Goal: Task Accomplishment & Management: Use online tool/utility

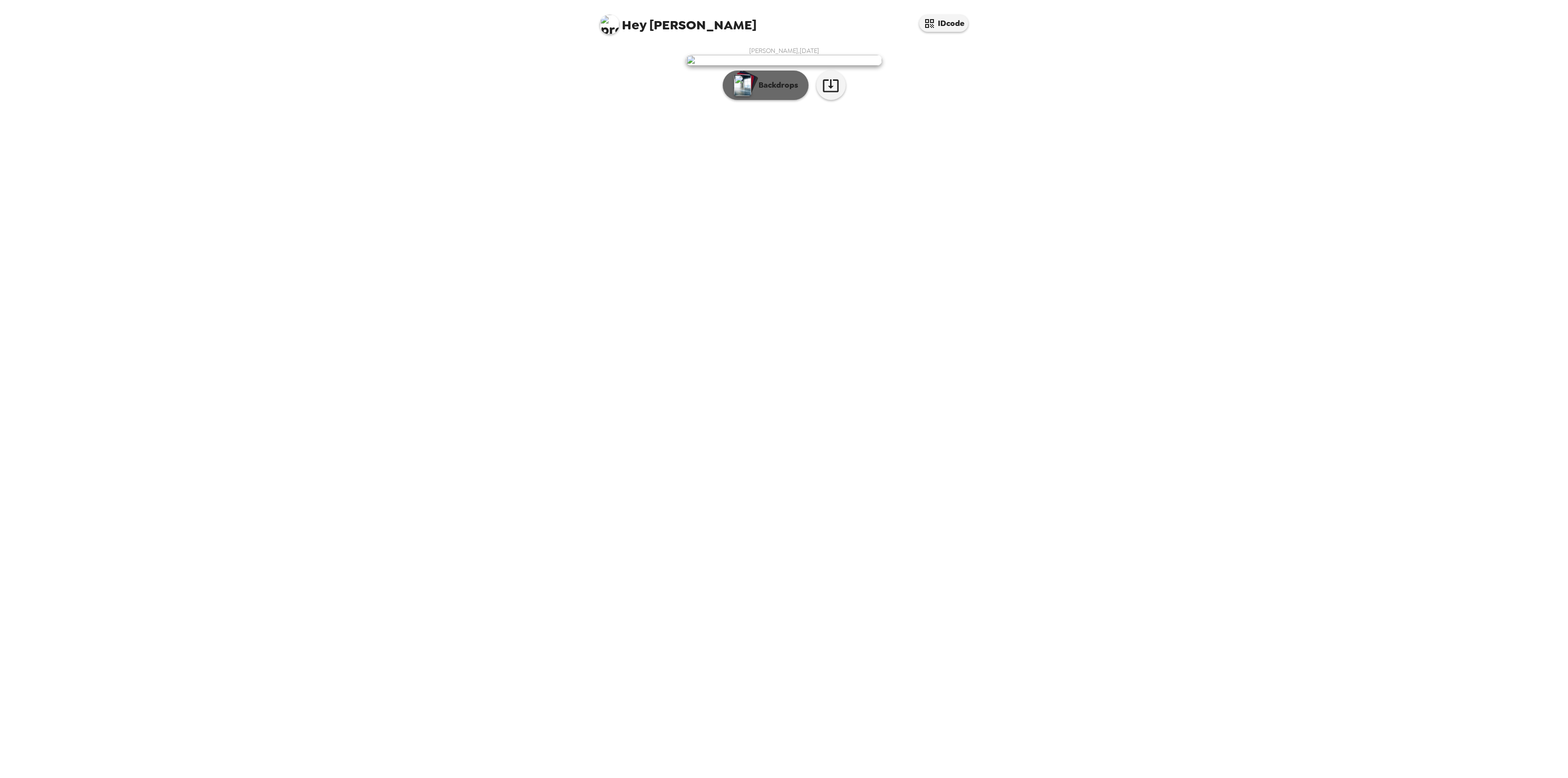
click at [777, 91] on p "Backdrops" at bounding box center [776, 85] width 44 height 12
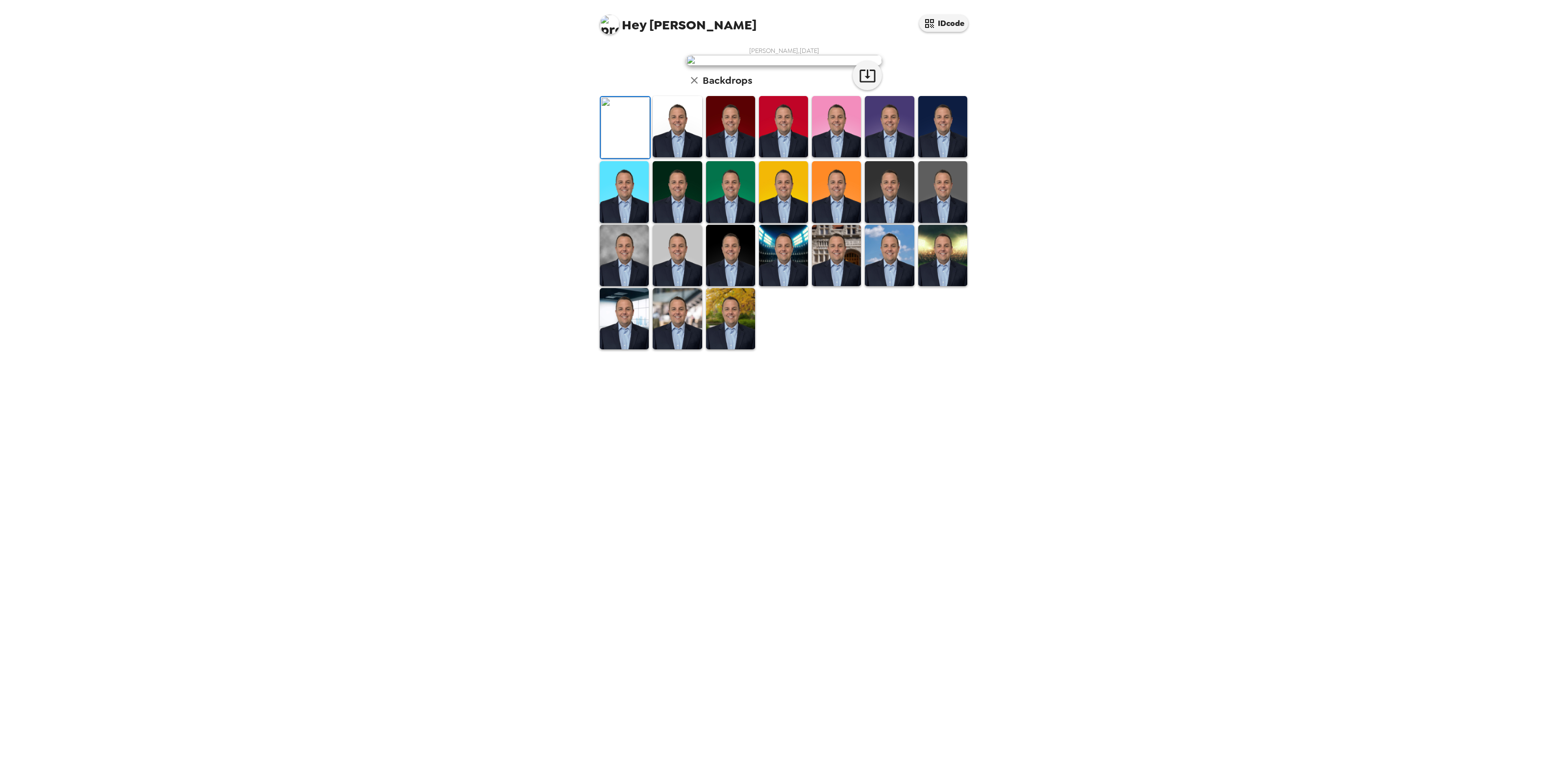
click at [671, 157] on img at bounding box center [677, 127] width 49 height 62
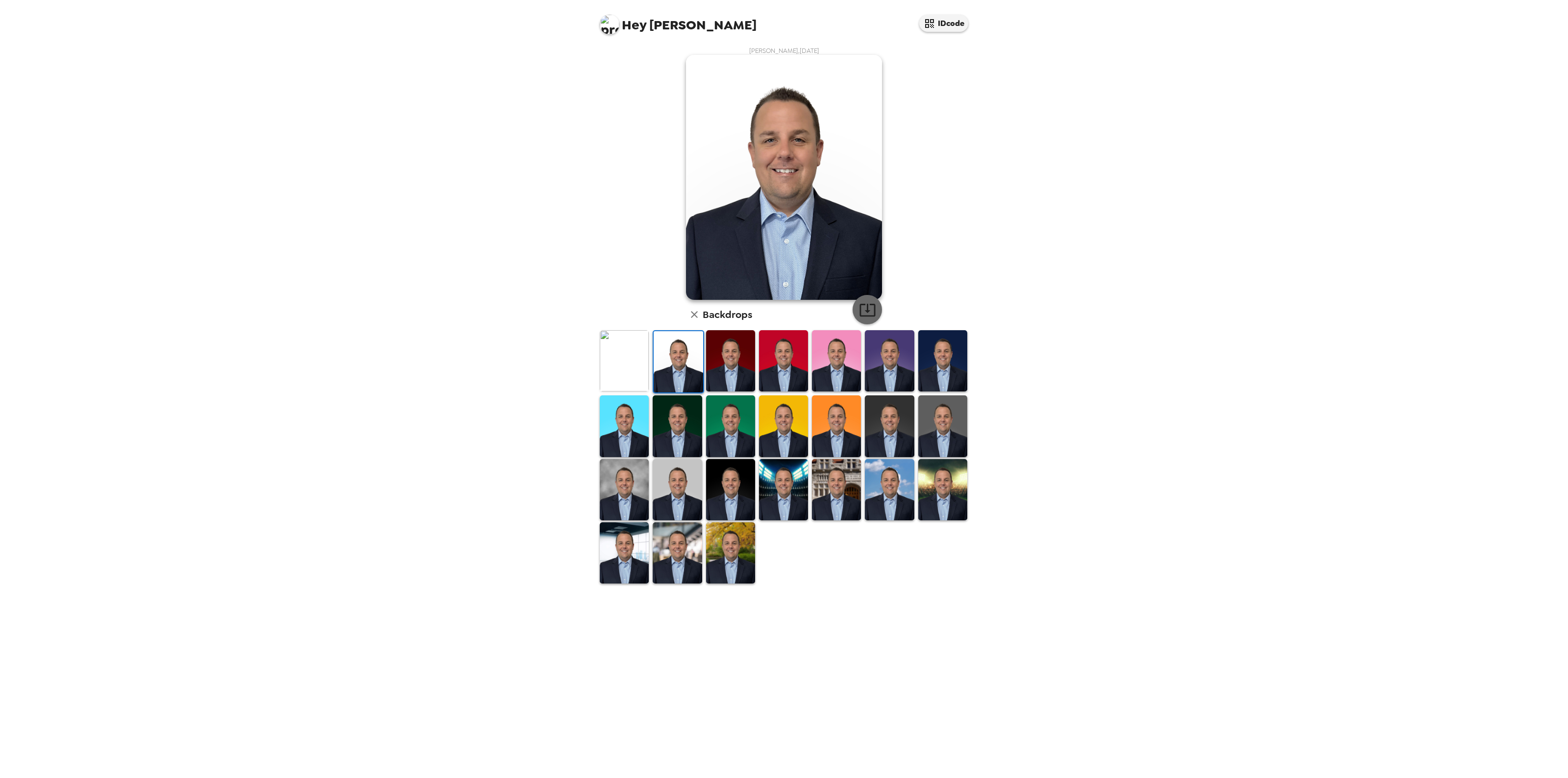
click at [860, 311] on icon "button" at bounding box center [867, 311] width 16 height 13
click at [736, 352] on img at bounding box center [731, 361] width 49 height 62
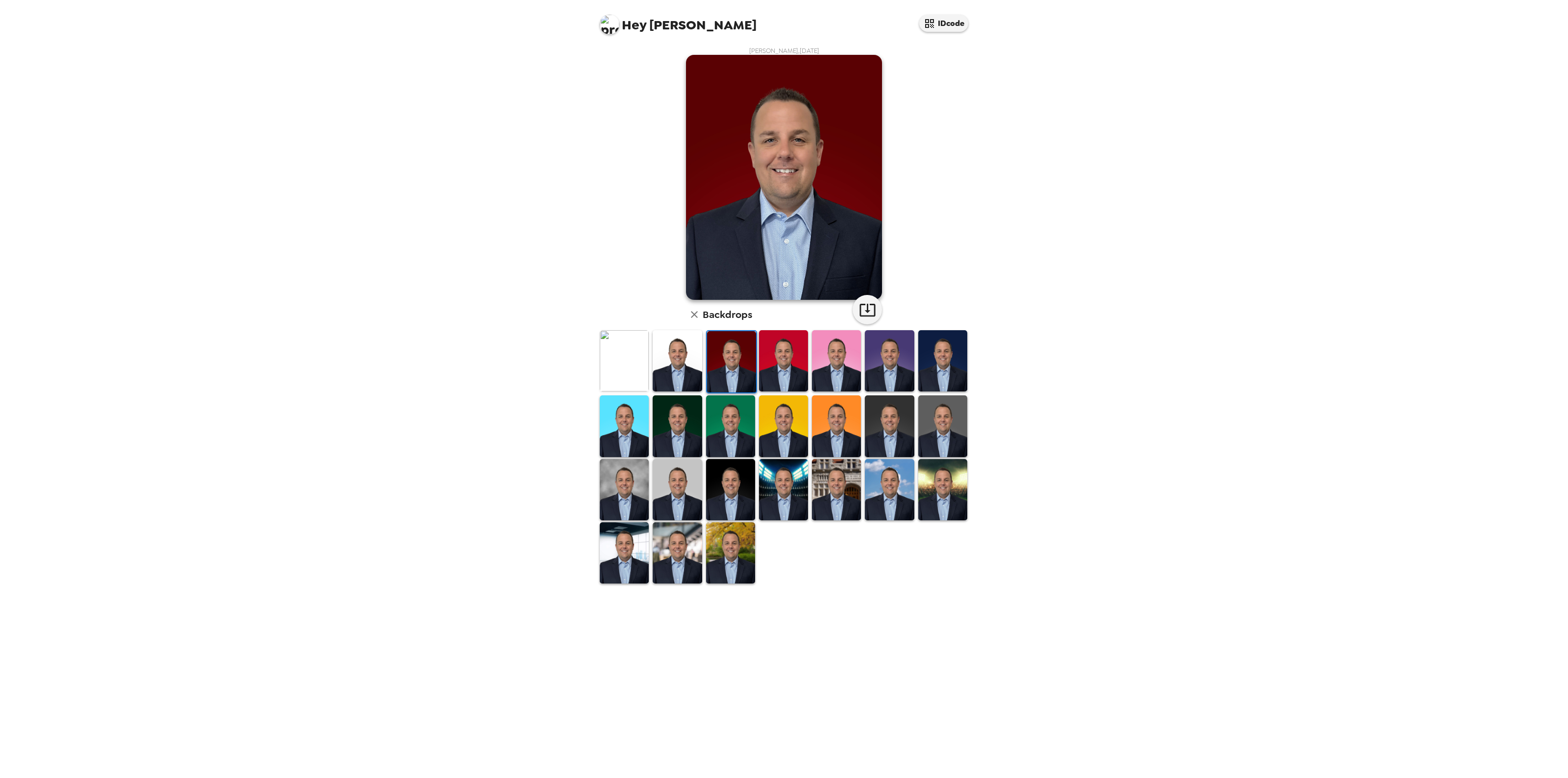
click at [630, 421] on img at bounding box center [625, 426] width 49 height 62
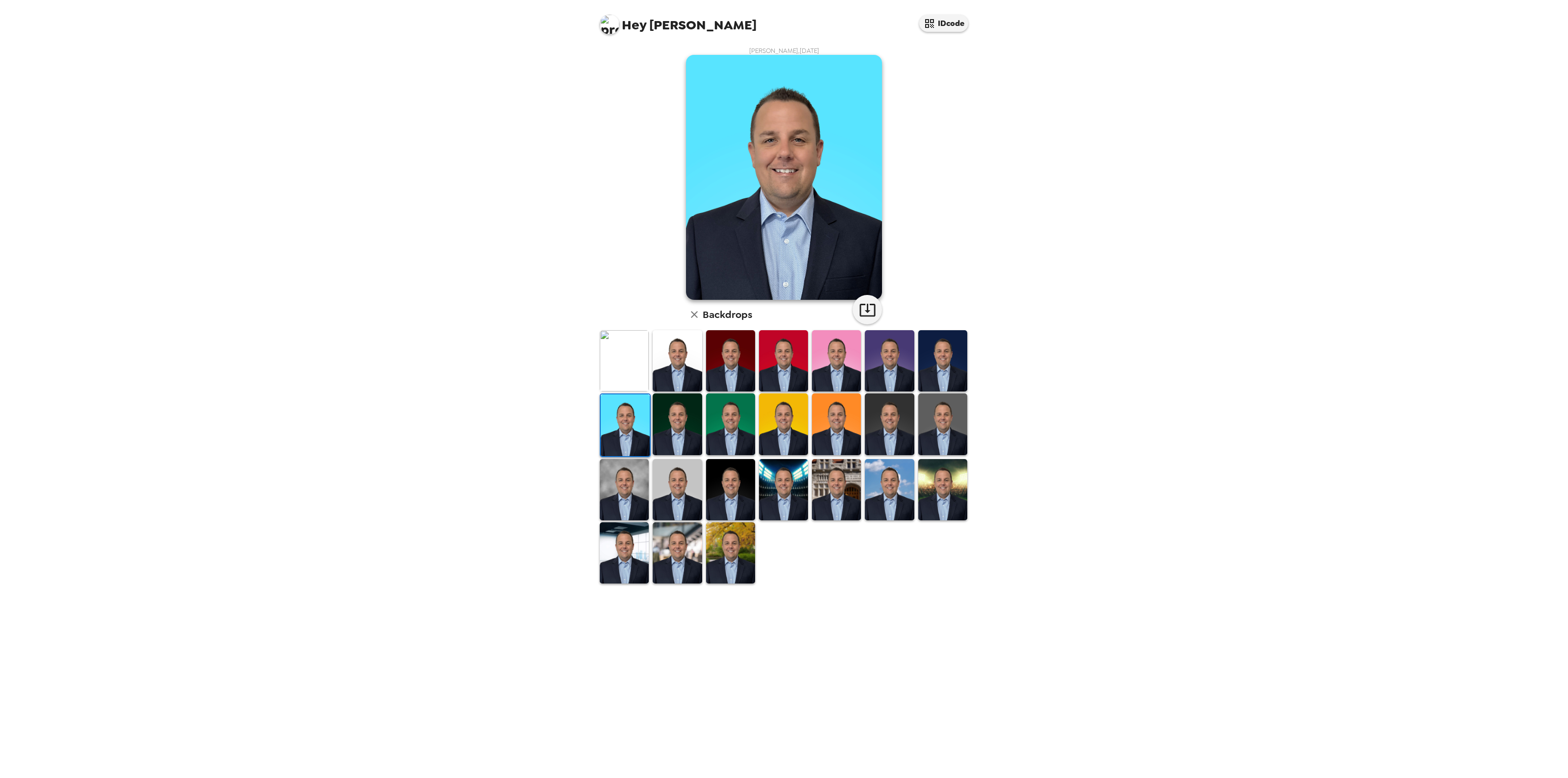
click at [952, 372] on img at bounding box center [943, 361] width 49 height 62
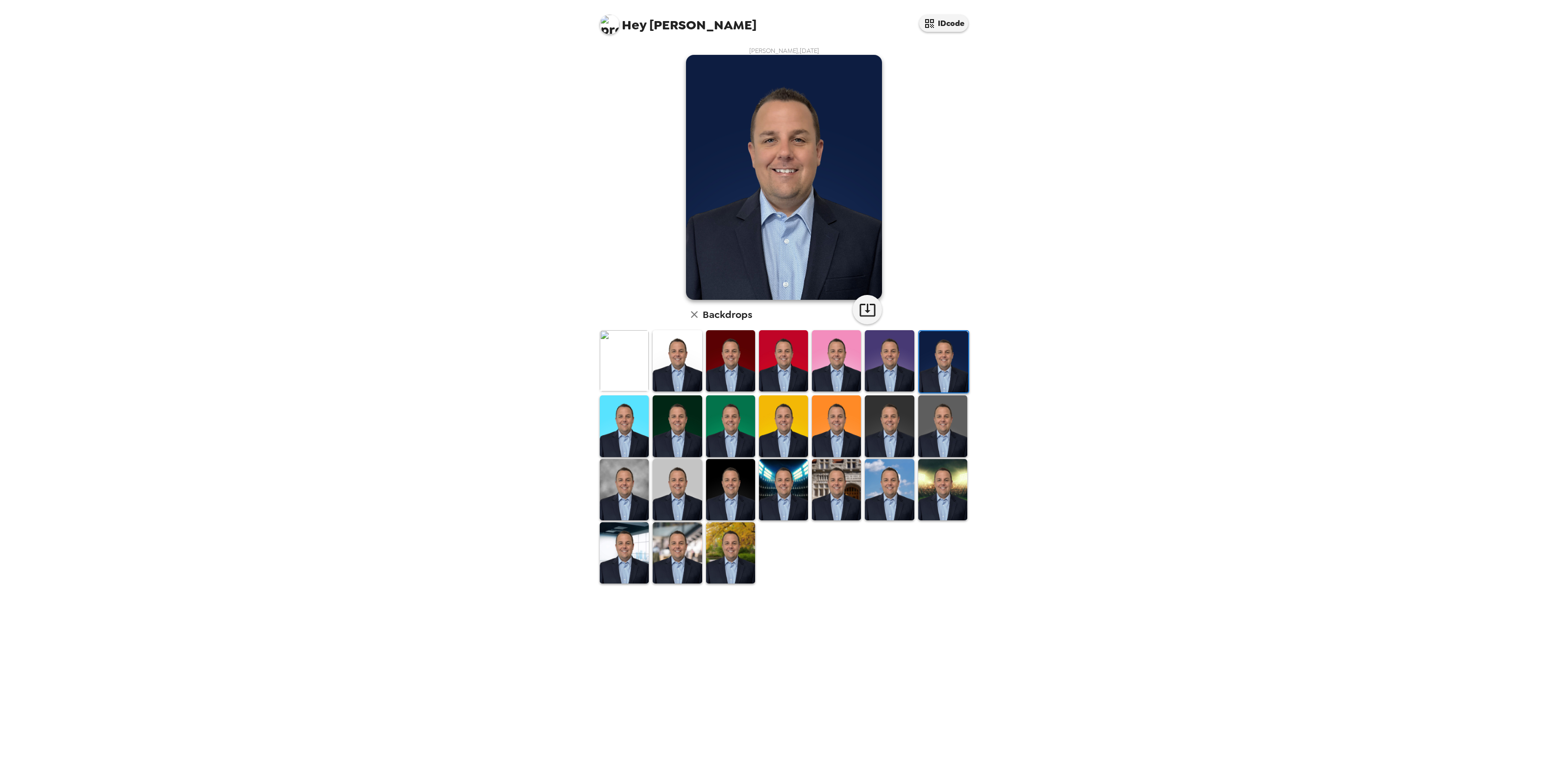
click at [957, 417] on img at bounding box center [943, 426] width 49 height 62
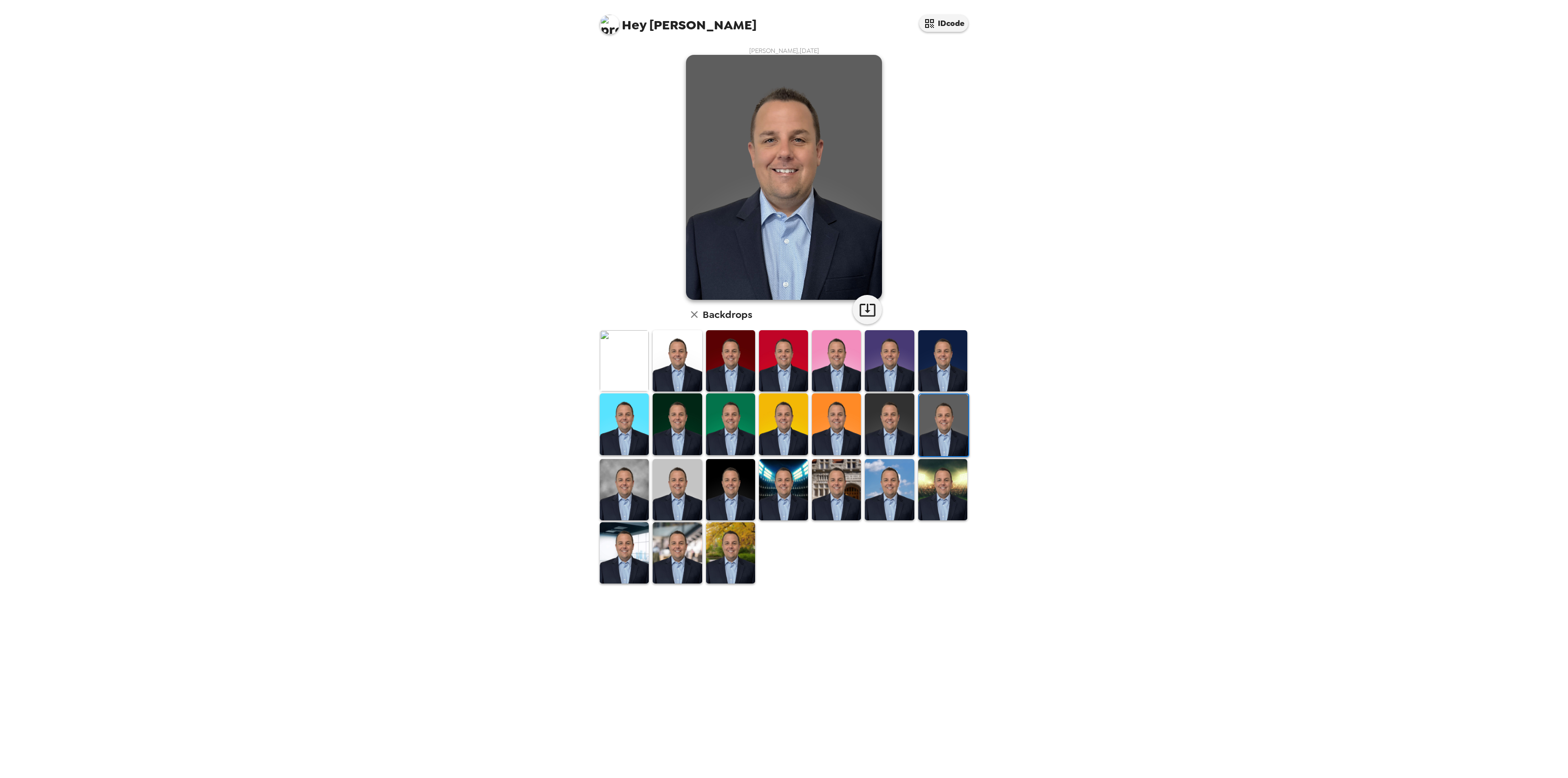
click at [895, 421] on img at bounding box center [889, 424] width 49 height 62
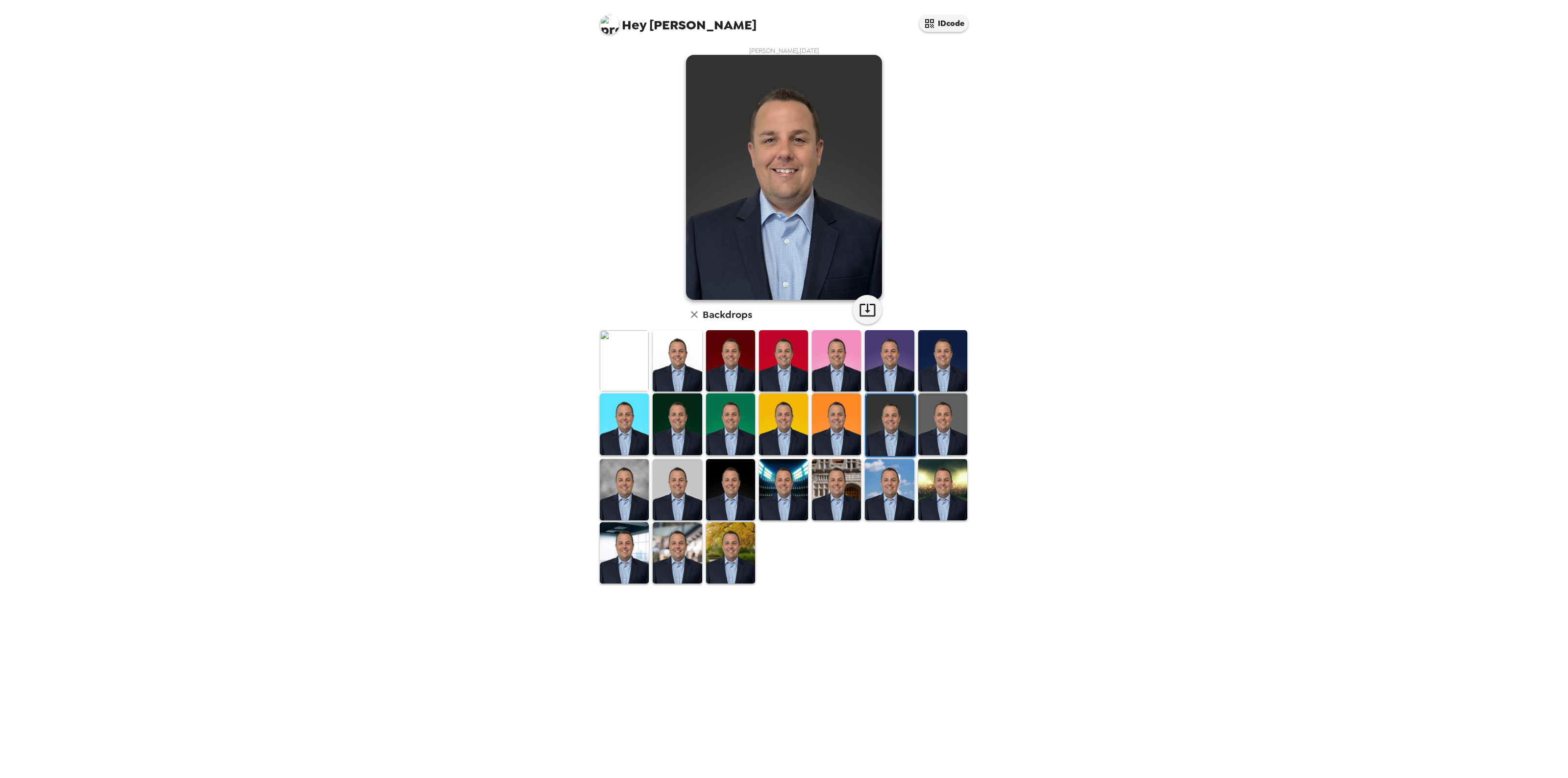
click at [687, 546] on img at bounding box center [677, 553] width 49 height 62
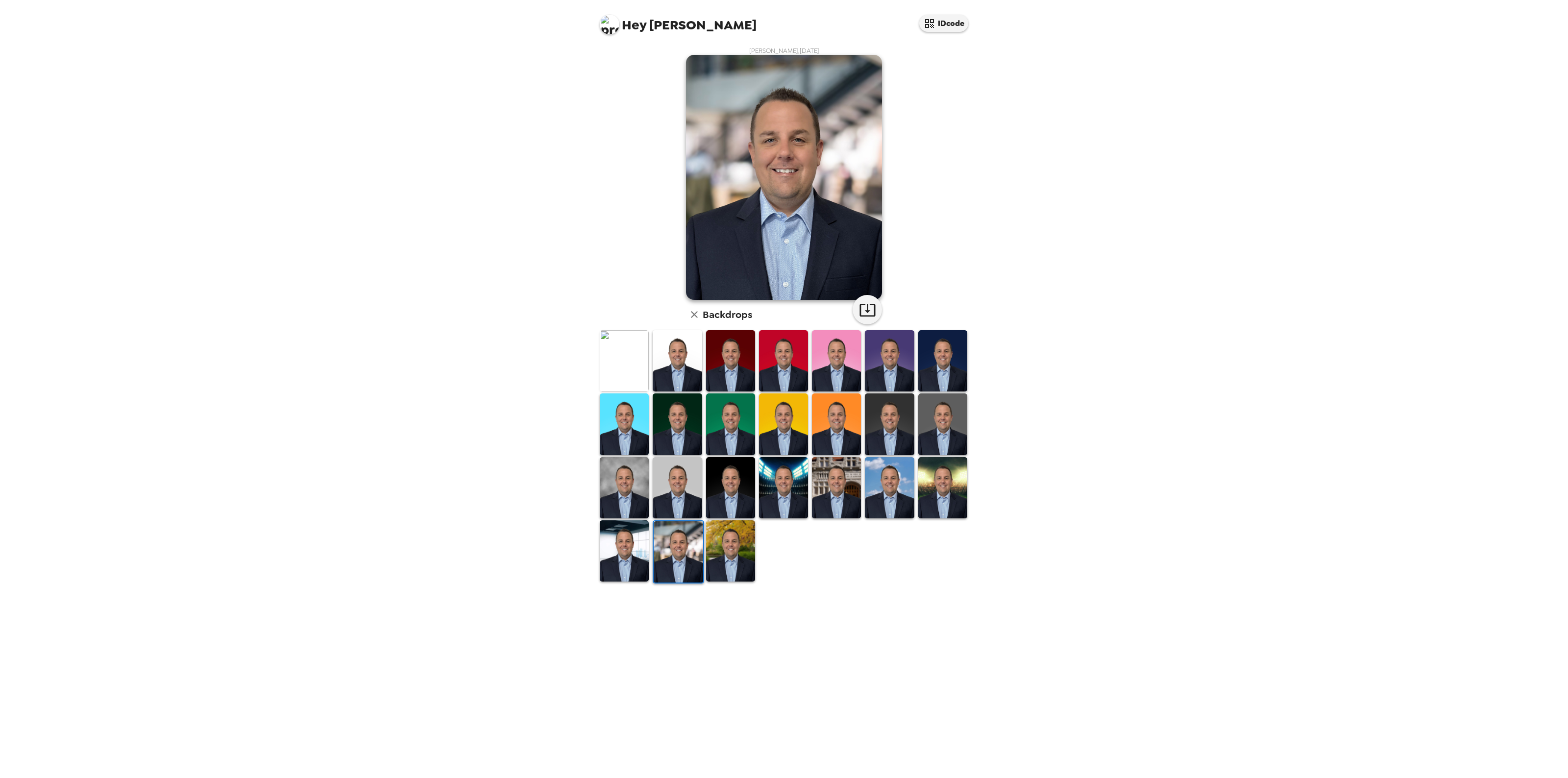
click at [630, 498] on img at bounding box center [625, 487] width 49 height 62
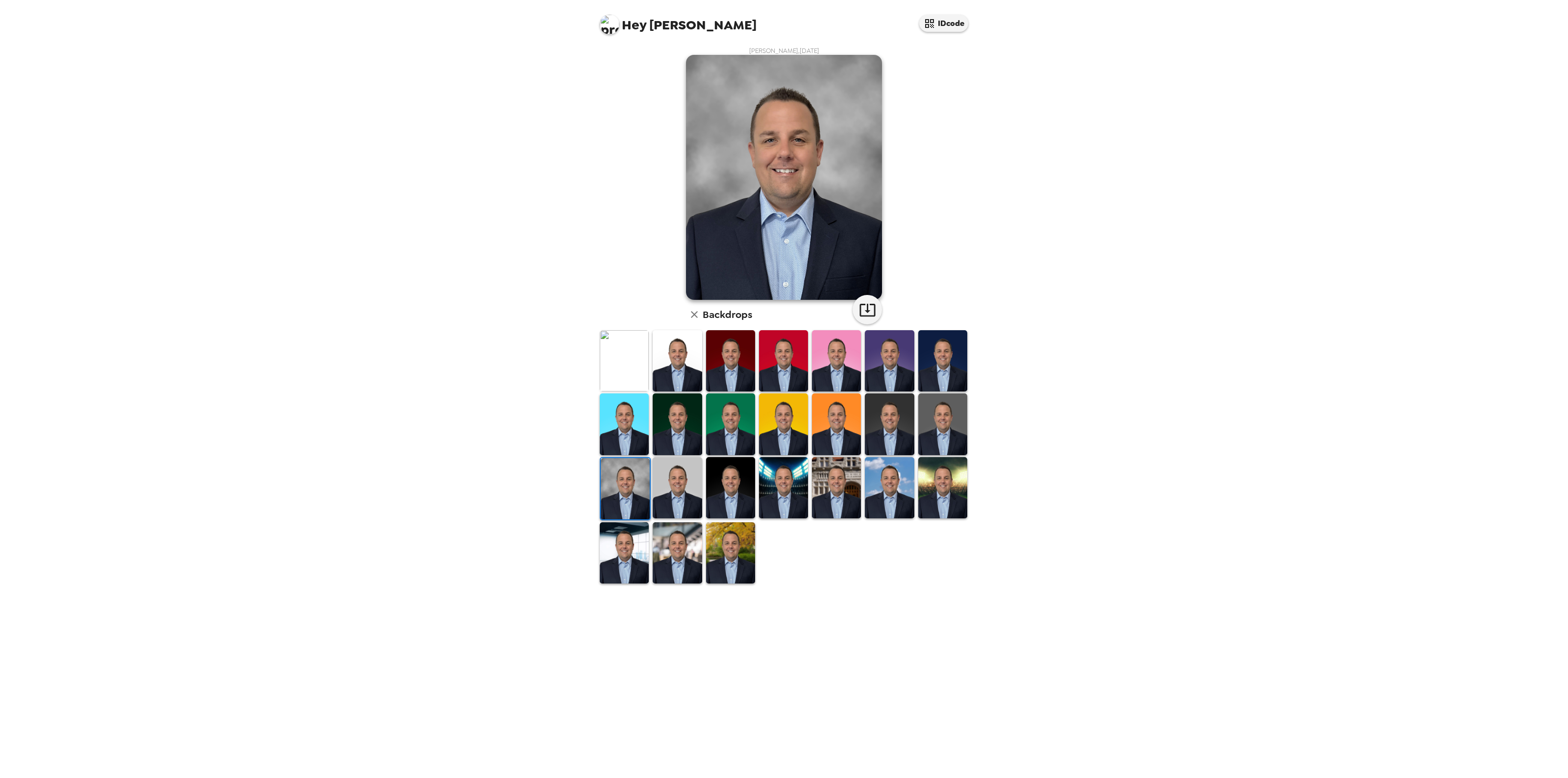
click at [686, 500] on img at bounding box center [677, 487] width 49 height 62
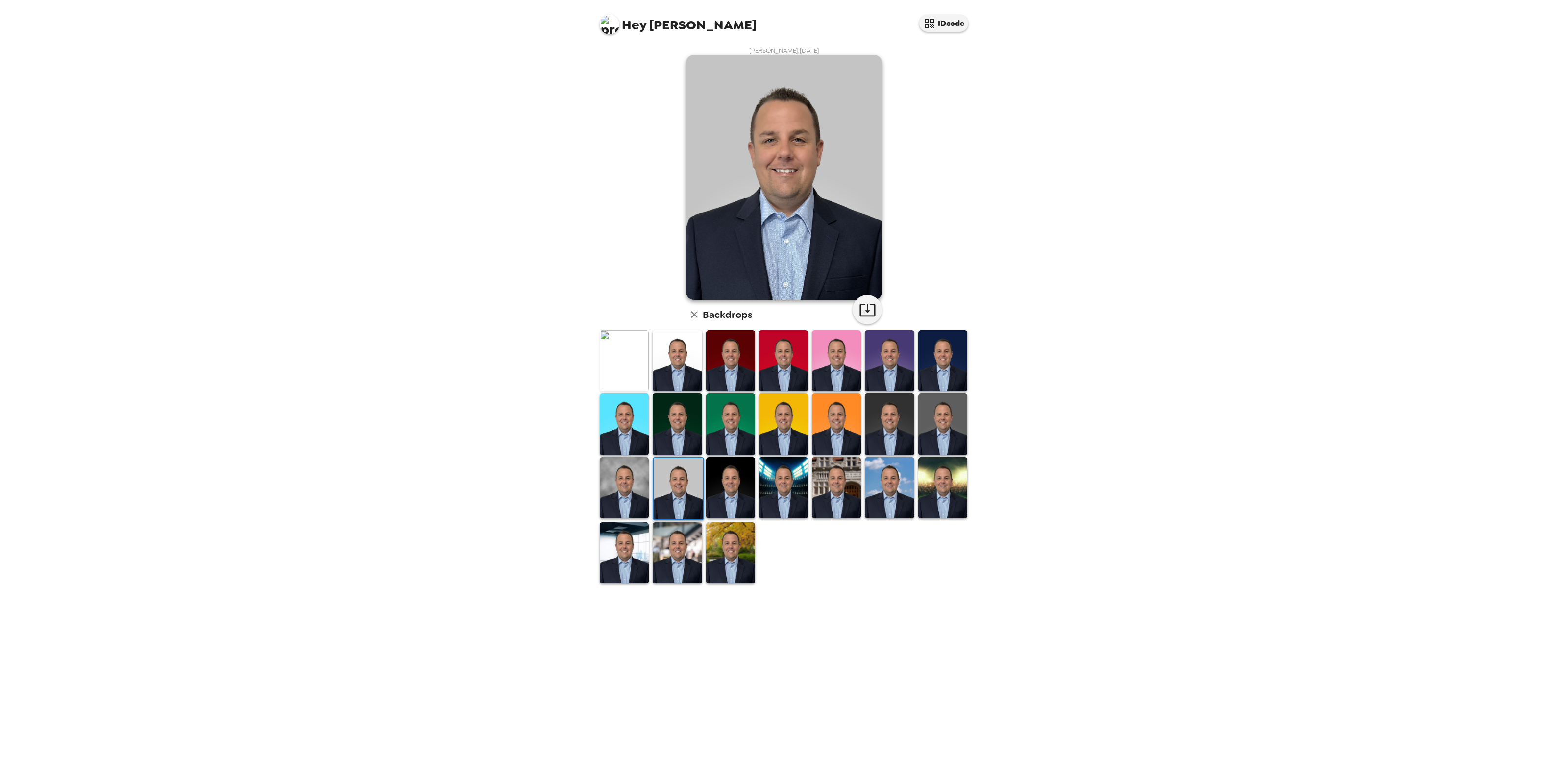
click at [726, 478] on img at bounding box center [731, 487] width 49 height 62
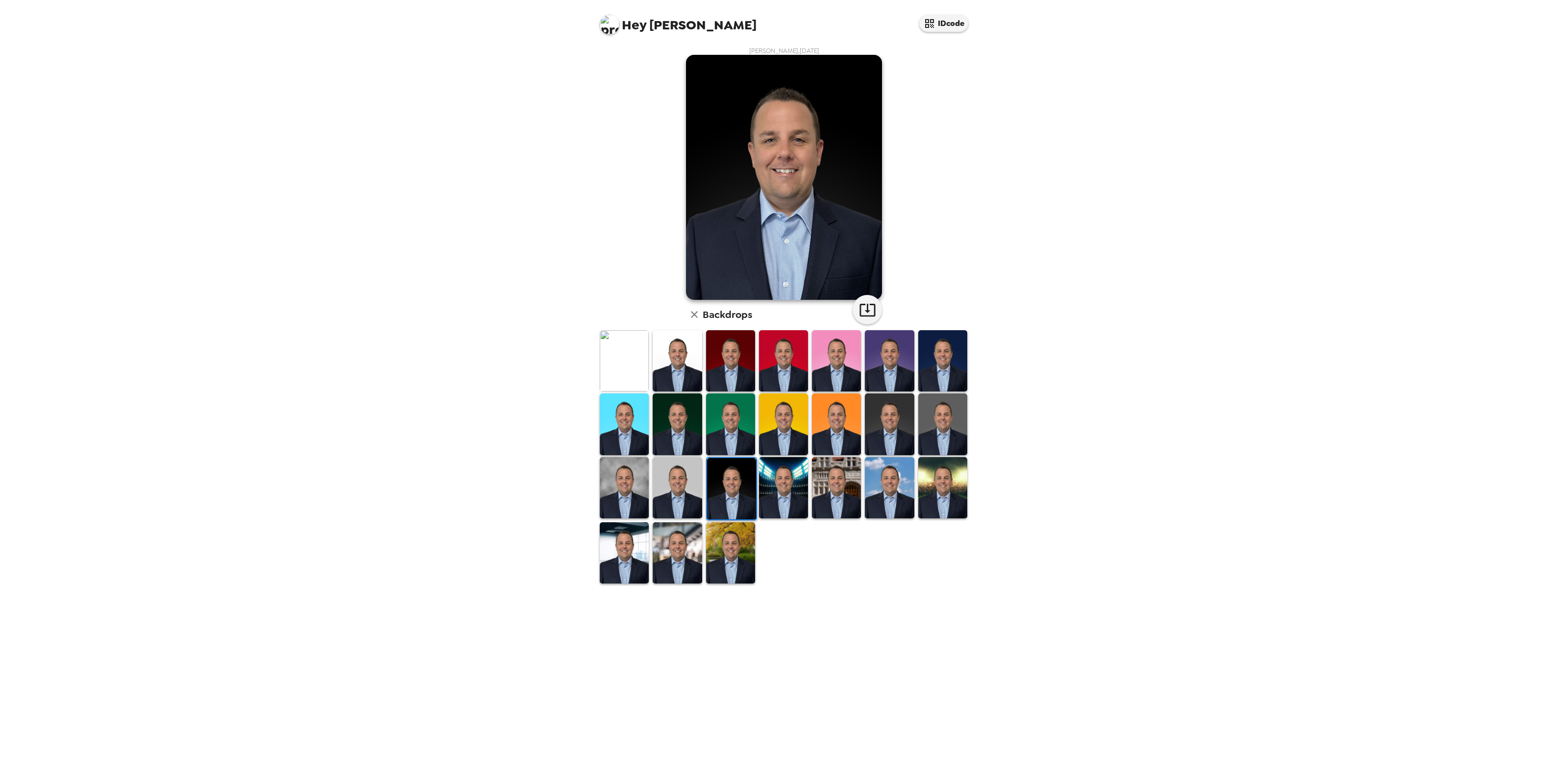
click at [696, 481] on img at bounding box center [677, 487] width 49 height 62
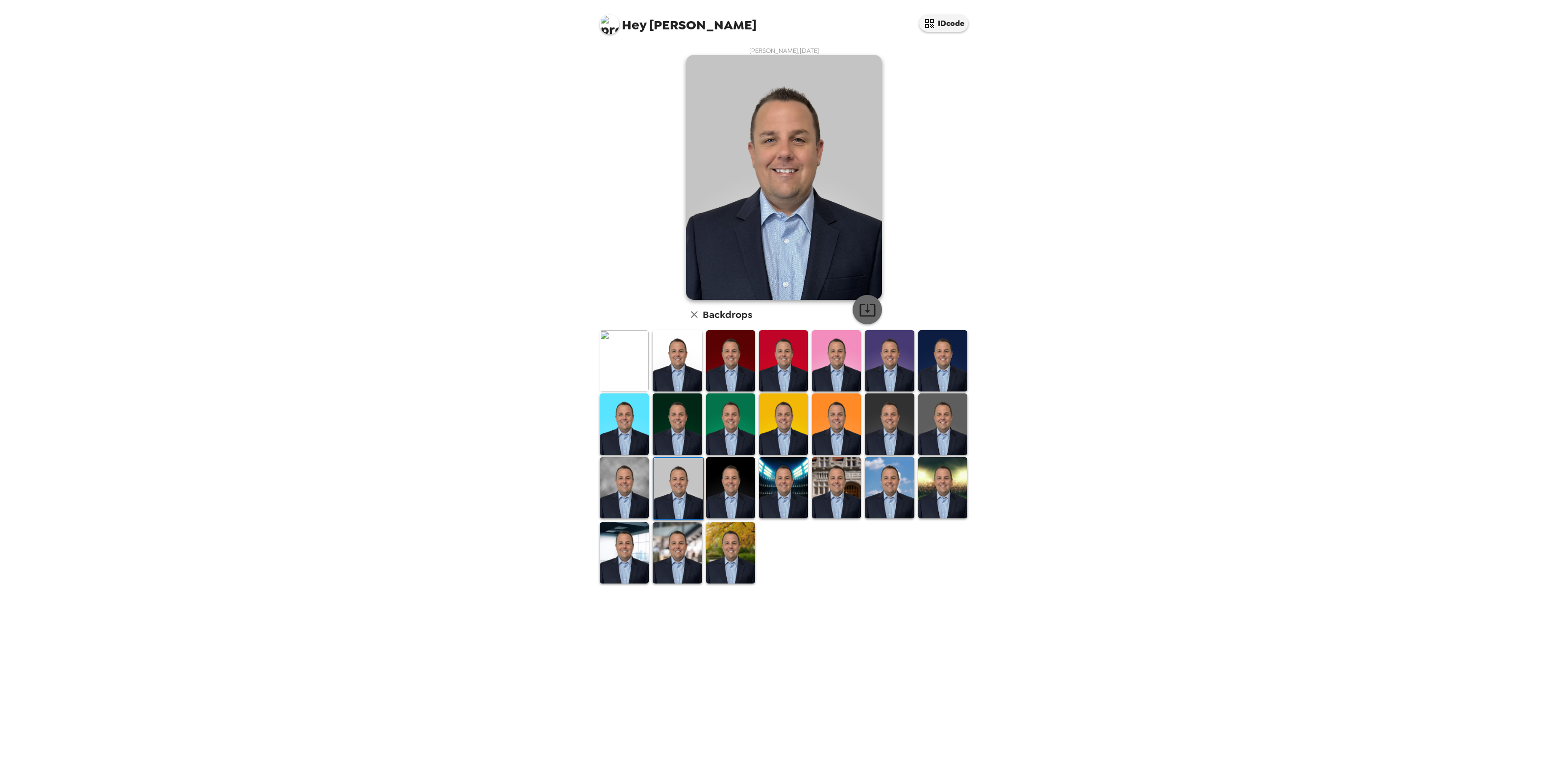
click at [863, 302] on icon "button" at bounding box center [867, 310] width 17 height 17
click at [885, 424] on img at bounding box center [889, 424] width 49 height 62
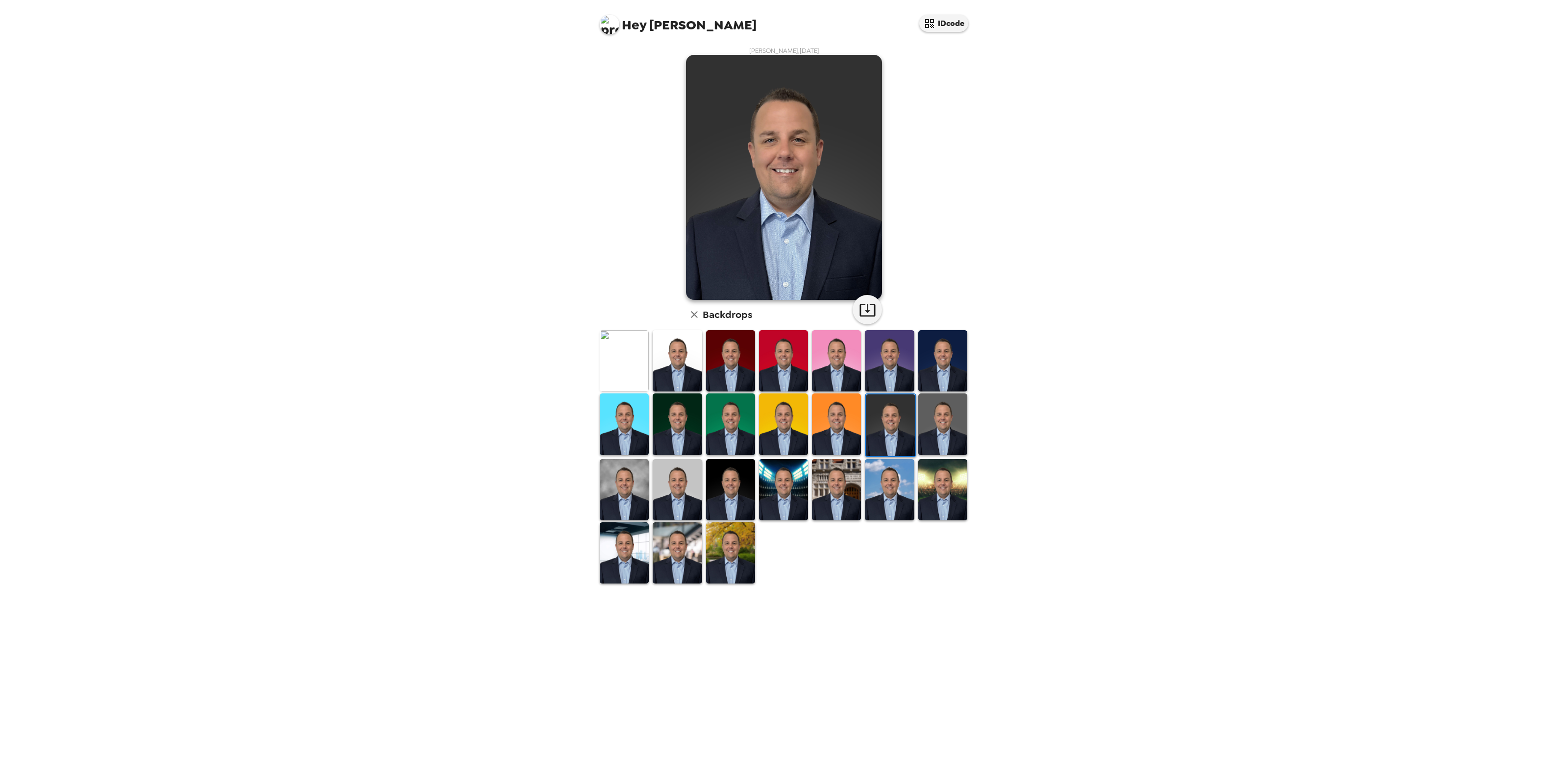
click at [687, 360] on img at bounding box center [677, 361] width 49 height 62
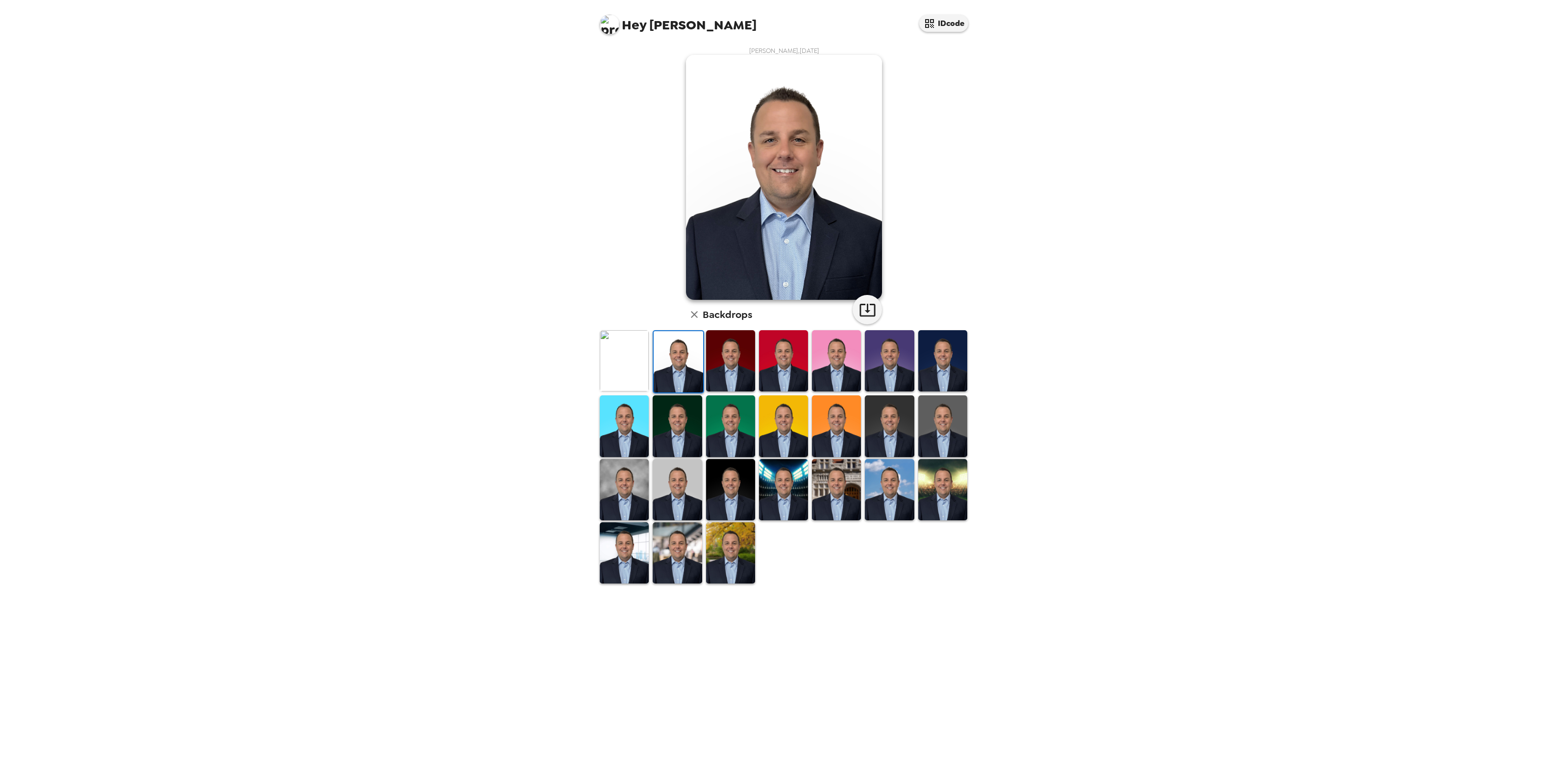
click at [626, 471] on img at bounding box center [625, 490] width 49 height 62
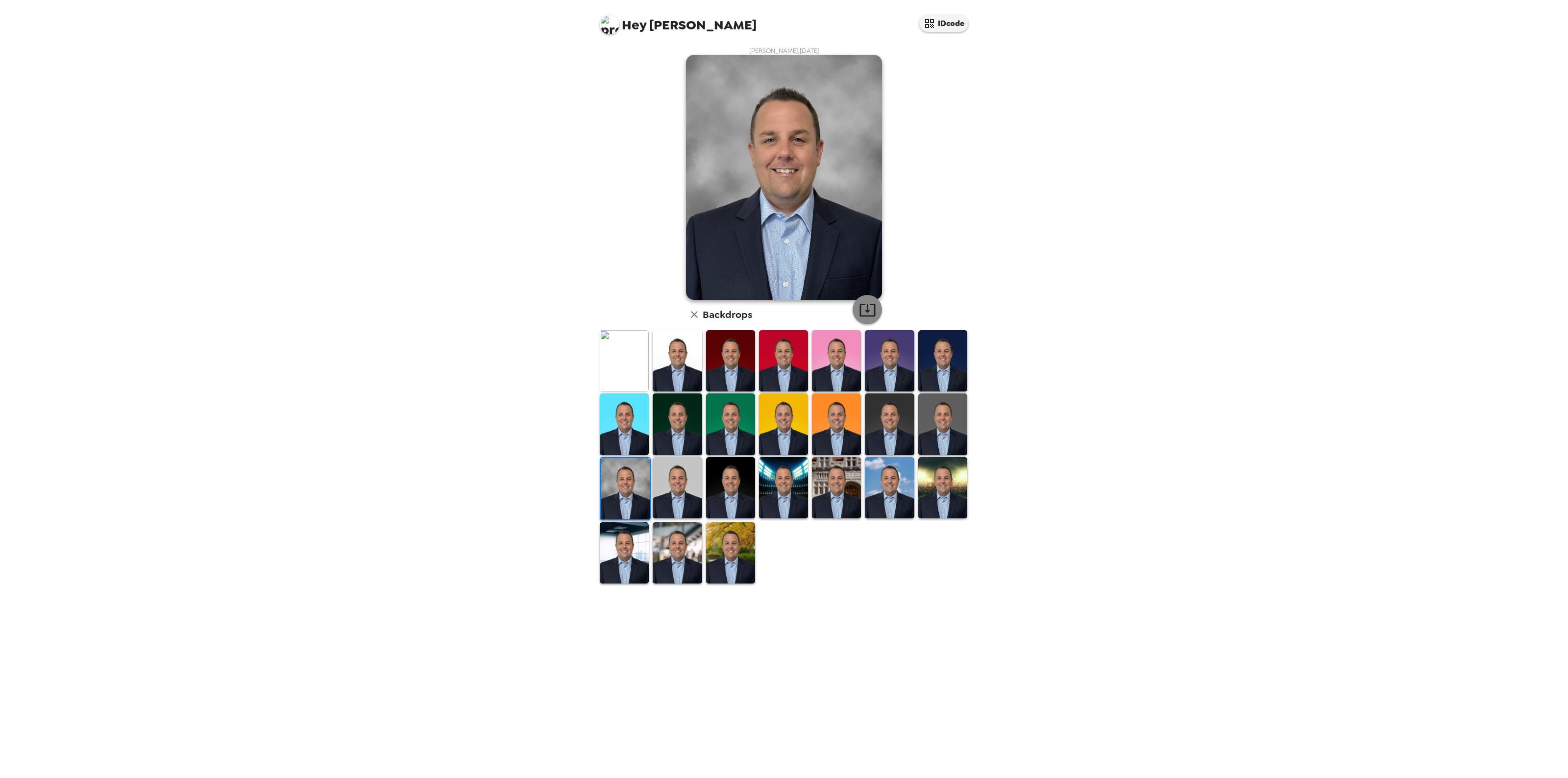
click at [864, 307] on icon "button" at bounding box center [867, 310] width 17 height 17
